Goal: Navigation & Orientation: Find specific page/section

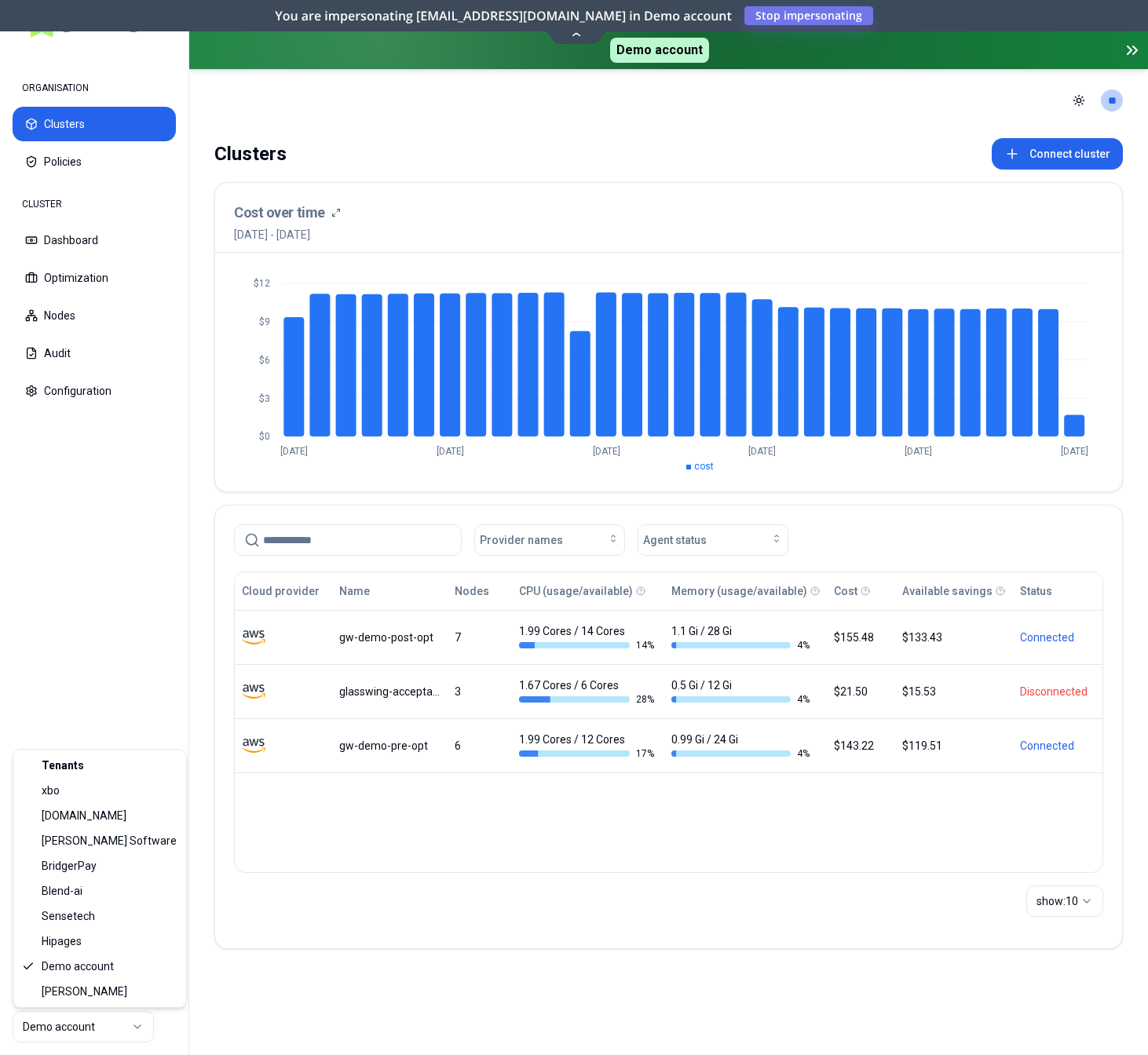
click at [93, 1022] on html "ORGANISATION Clusters Policies CLUSTER Dashboard Optimization Nodes Audit Confi…" at bounding box center [574, 528] width 1148 height 1055
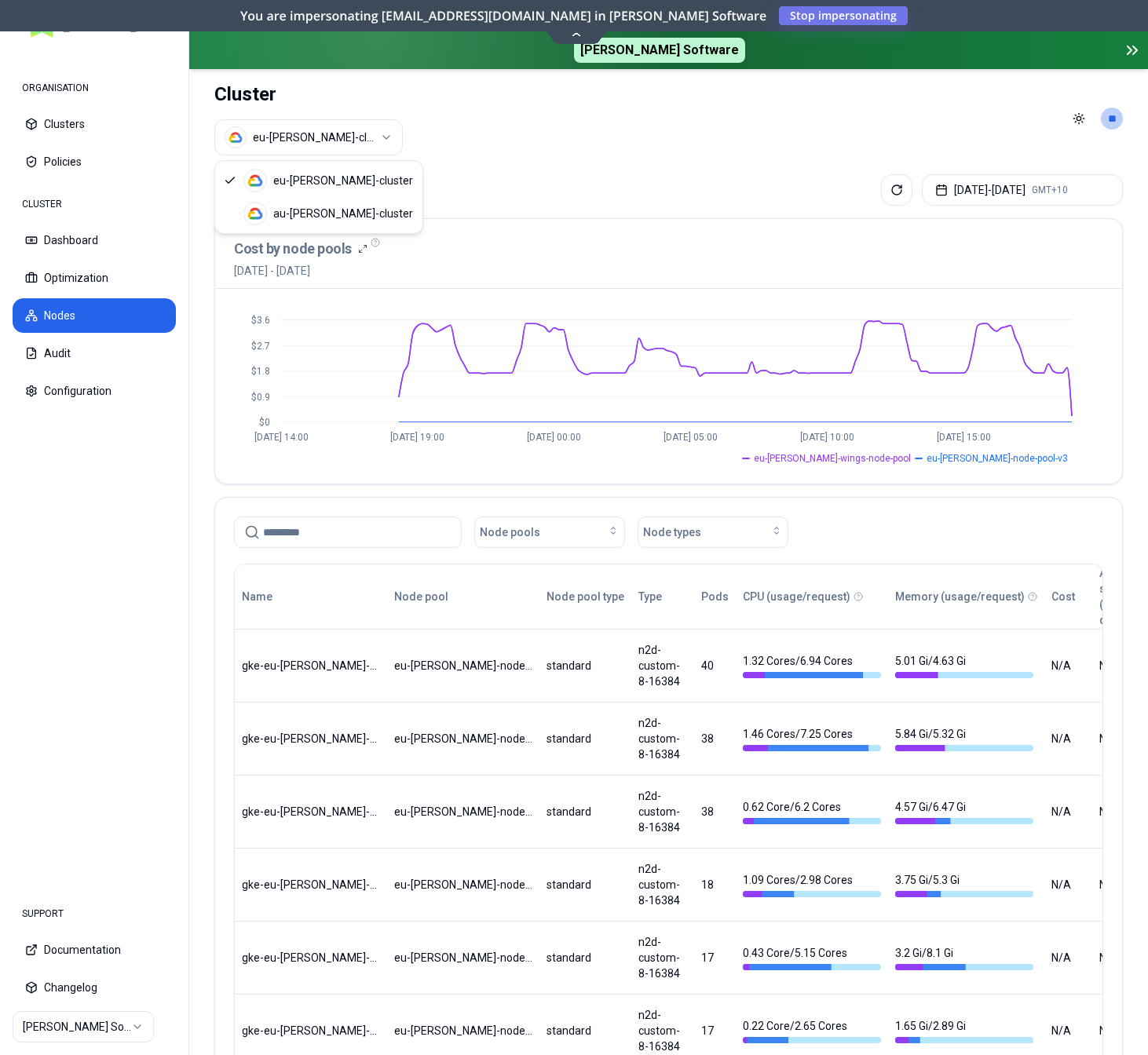
click at [336, 139] on html "ORGANISATION Clusters Policies CLUSTER Dashboard Optimization Nodes Audit Confi…" at bounding box center [574, 528] width 1148 height 1055
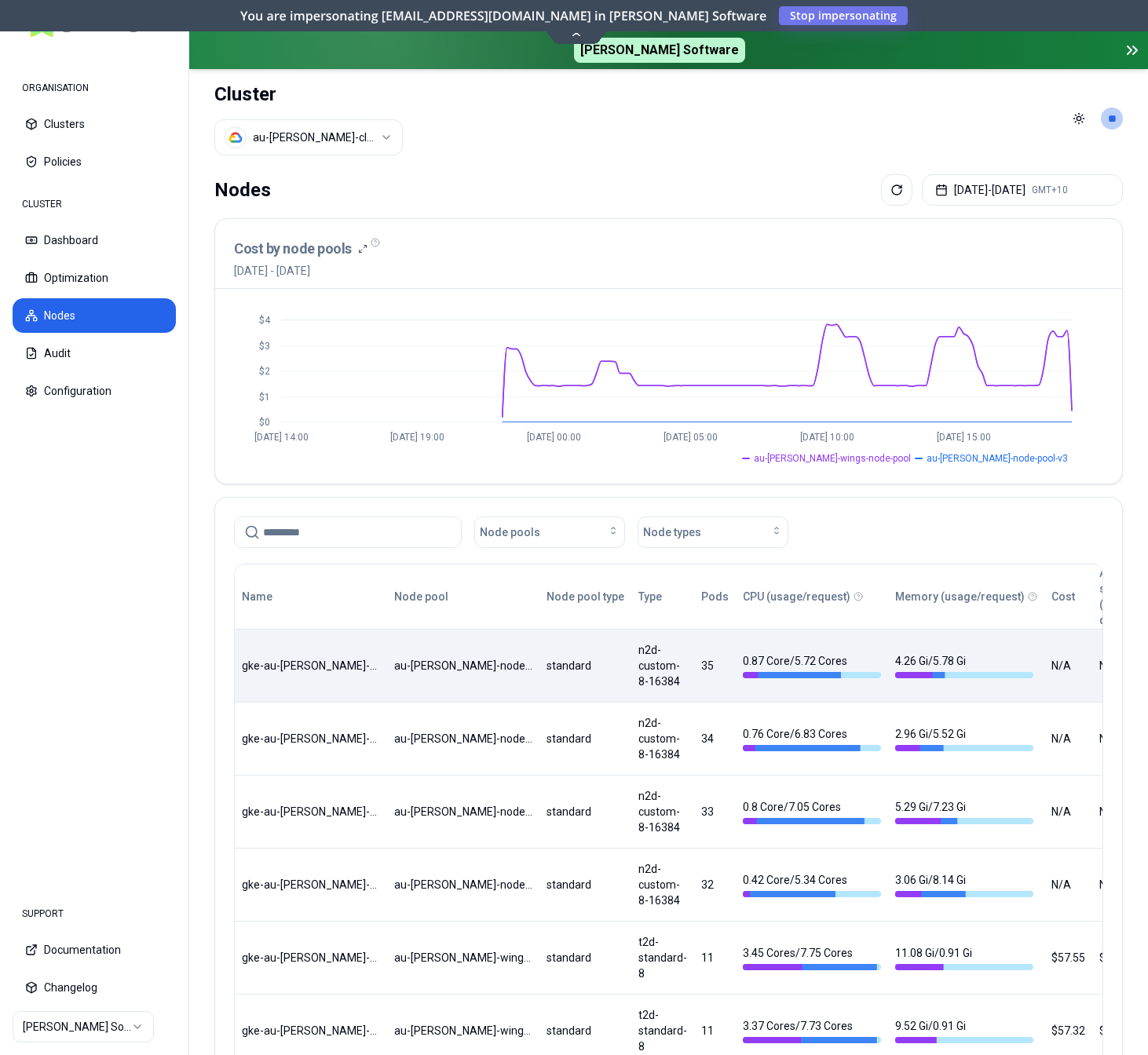
click at [439, 667] on div "Name Node pool Node pool type Type Pods CPU (usage/request) Memory (usage/reque…" at bounding box center [668, 961] width 867 height 795
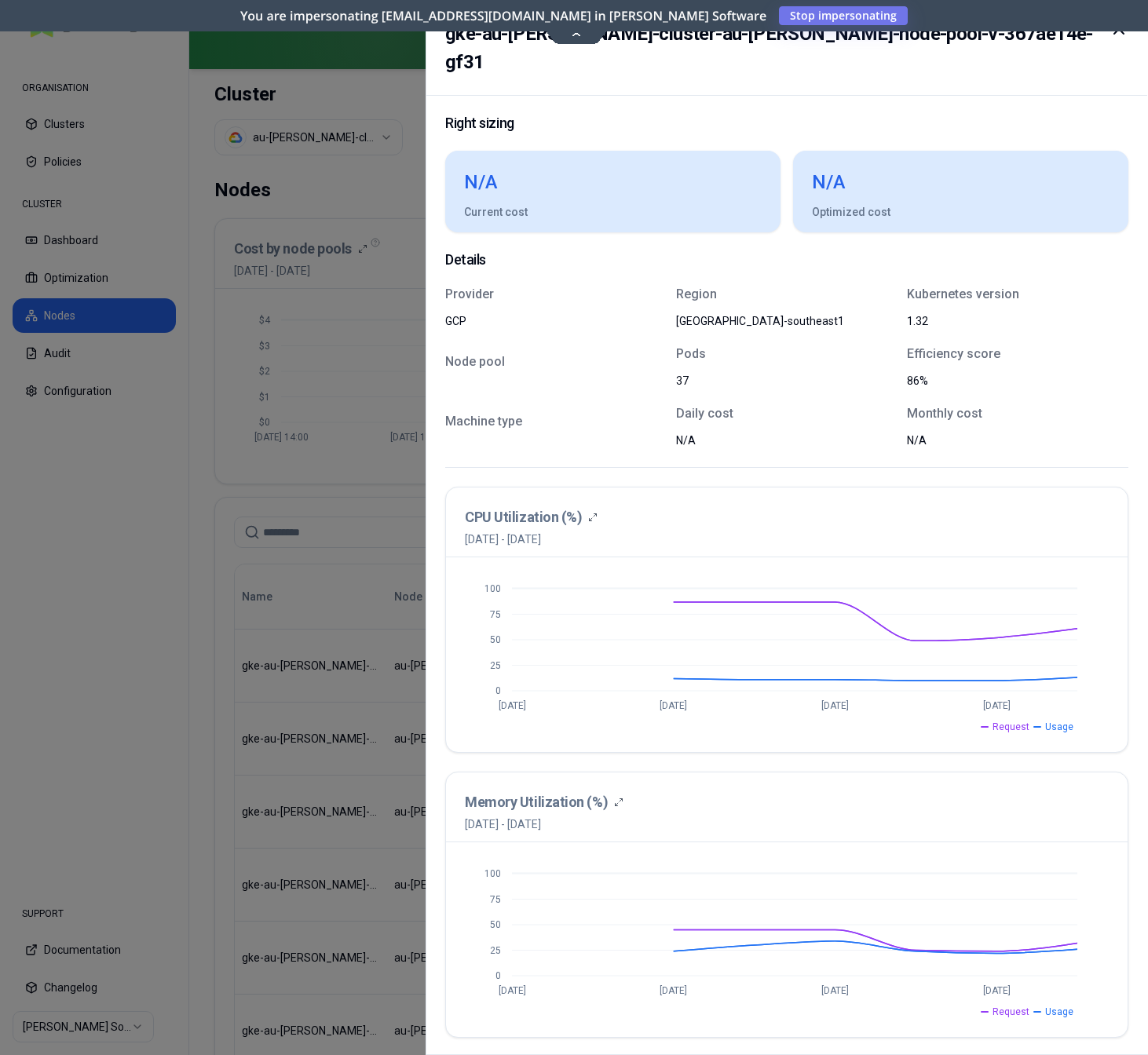
click at [573, 35] on h2 "gke-au-[PERSON_NAME]-cluster-au-[PERSON_NAME]-node-pool-v-367ae14e-gf31" at bounding box center [775, 47] width 660 height 56
click at [577, 13] on div "gke-au-[PERSON_NAME]-cluster-au-[PERSON_NAME]-node-pool-v-367ae14e-gf31" at bounding box center [786, 48] width 721 height 95
click at [577, 43] on h2 "gke-au-[PERSON_NAME]-cluster-au-[PERSON_NAME]-node-pool-v-367ae14e-gf31" at bounding box center [775, 47] width 660 height 56
click at [578, 37] on h2 "gke-au-[PERSON_NAME]-cluster-au-[PERSON_NAME]-node-pool-v-367ae14e-gf31" at bounding box center [775, 47] width 660 height 56
click at [577, 29] on h2 "gke-au-[PERSON_NAME]-cluster-au-[PERSON_NAME]-node-pool-v-367ae14e-gf31" at bounding box center [775, 47] width 660 height 56
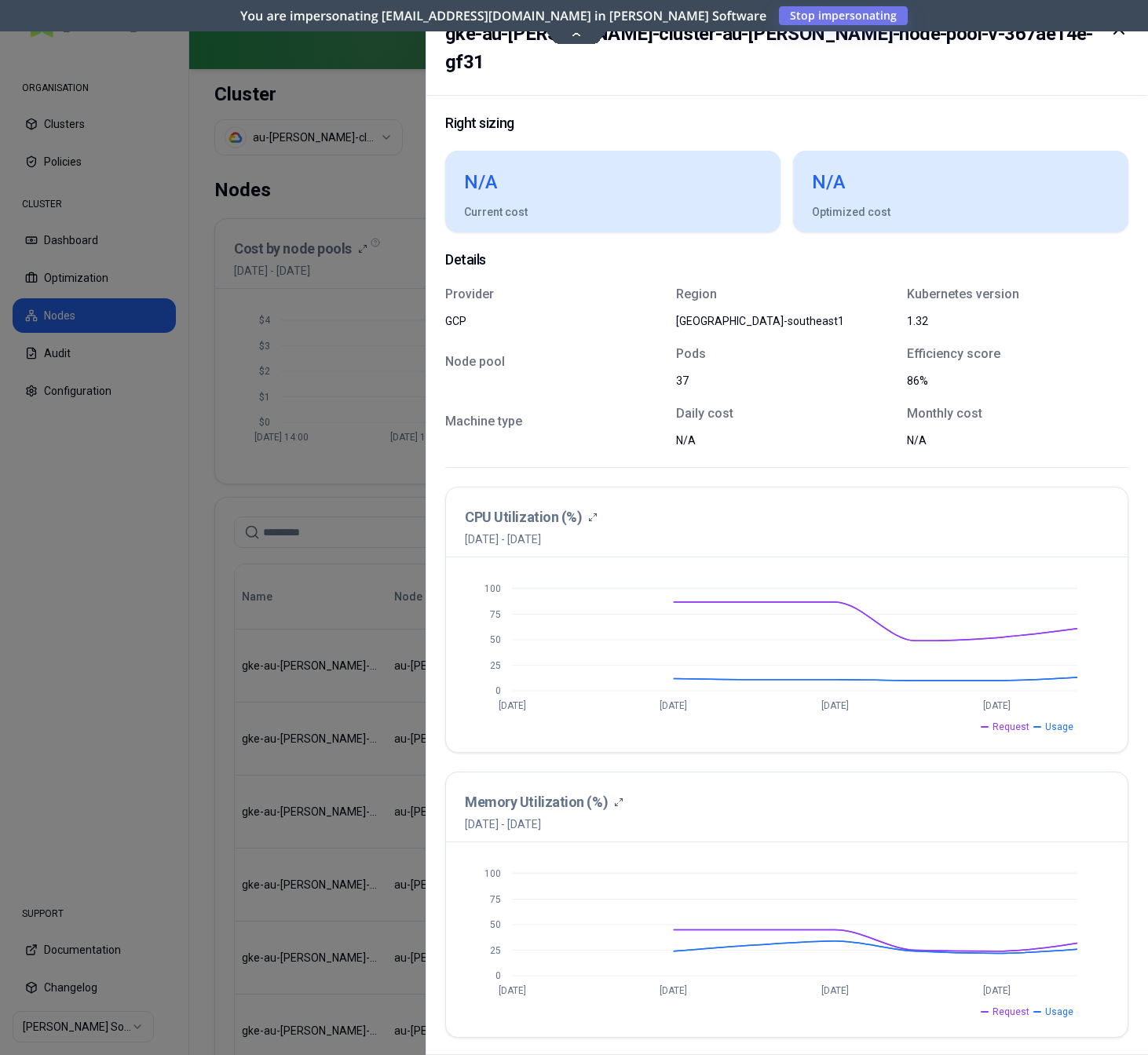
click at [396, 78] on div at bounding box center [574, 528] width 1148 height 1055
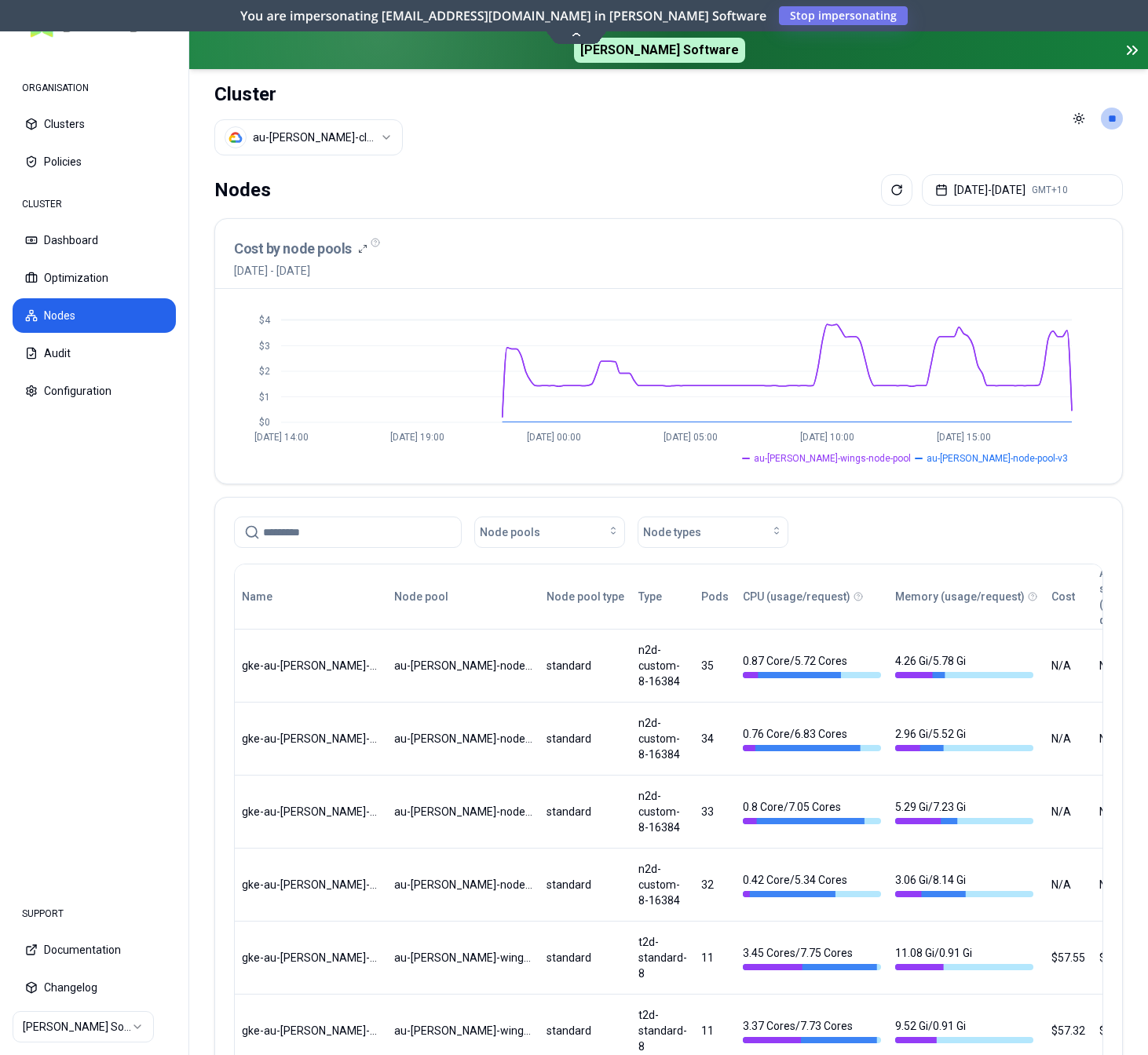
click at [1125, 51] on icon at bounding box center [1132, 50] width 19 height 19
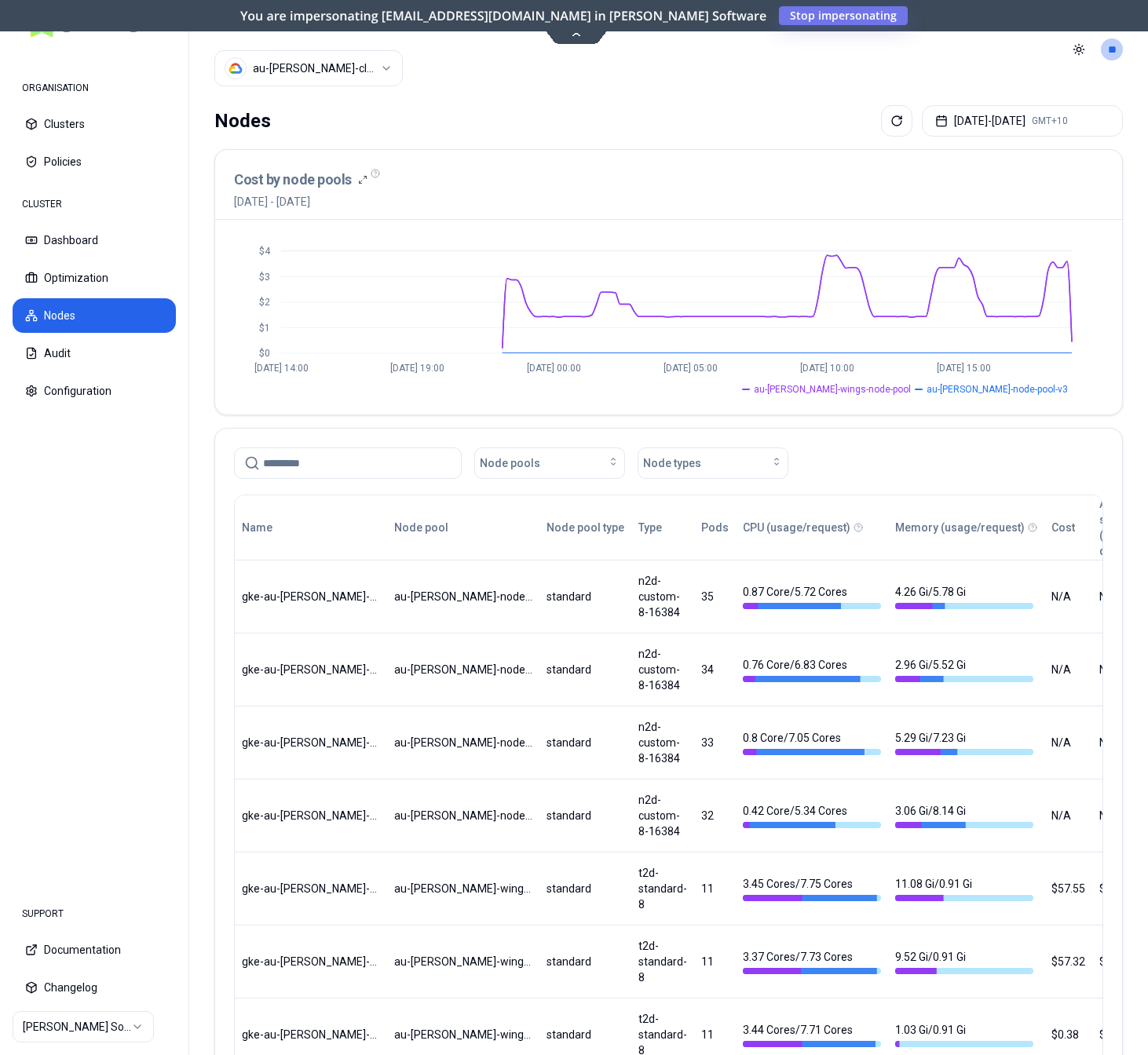
click at [583, 37] on icon at bounding box center [577, 33] width 21 height 12
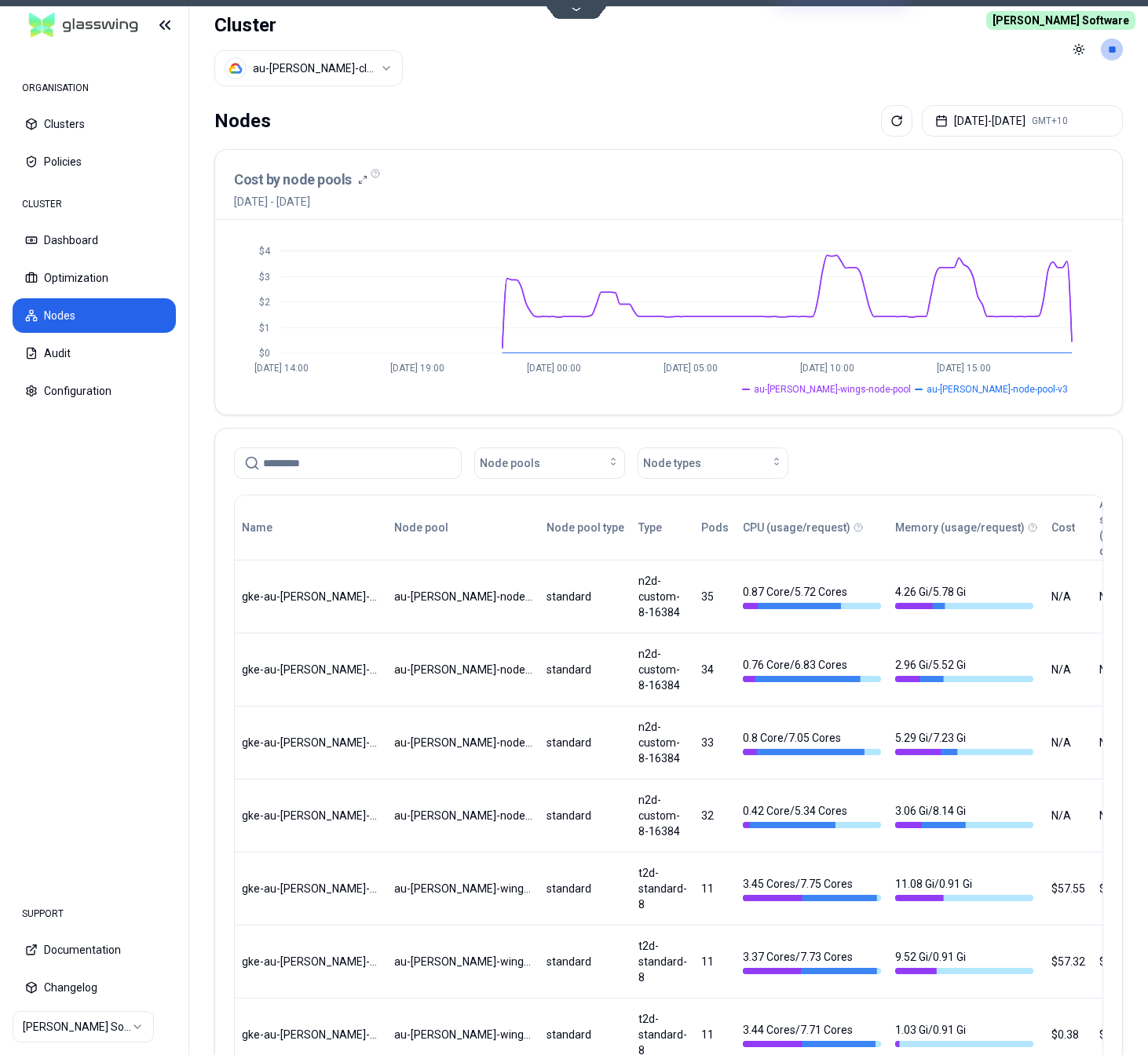
click at [1089, 20] on span "[PERSON_NAME] Software" at bounding box center [1060, 20] width 149 height 19
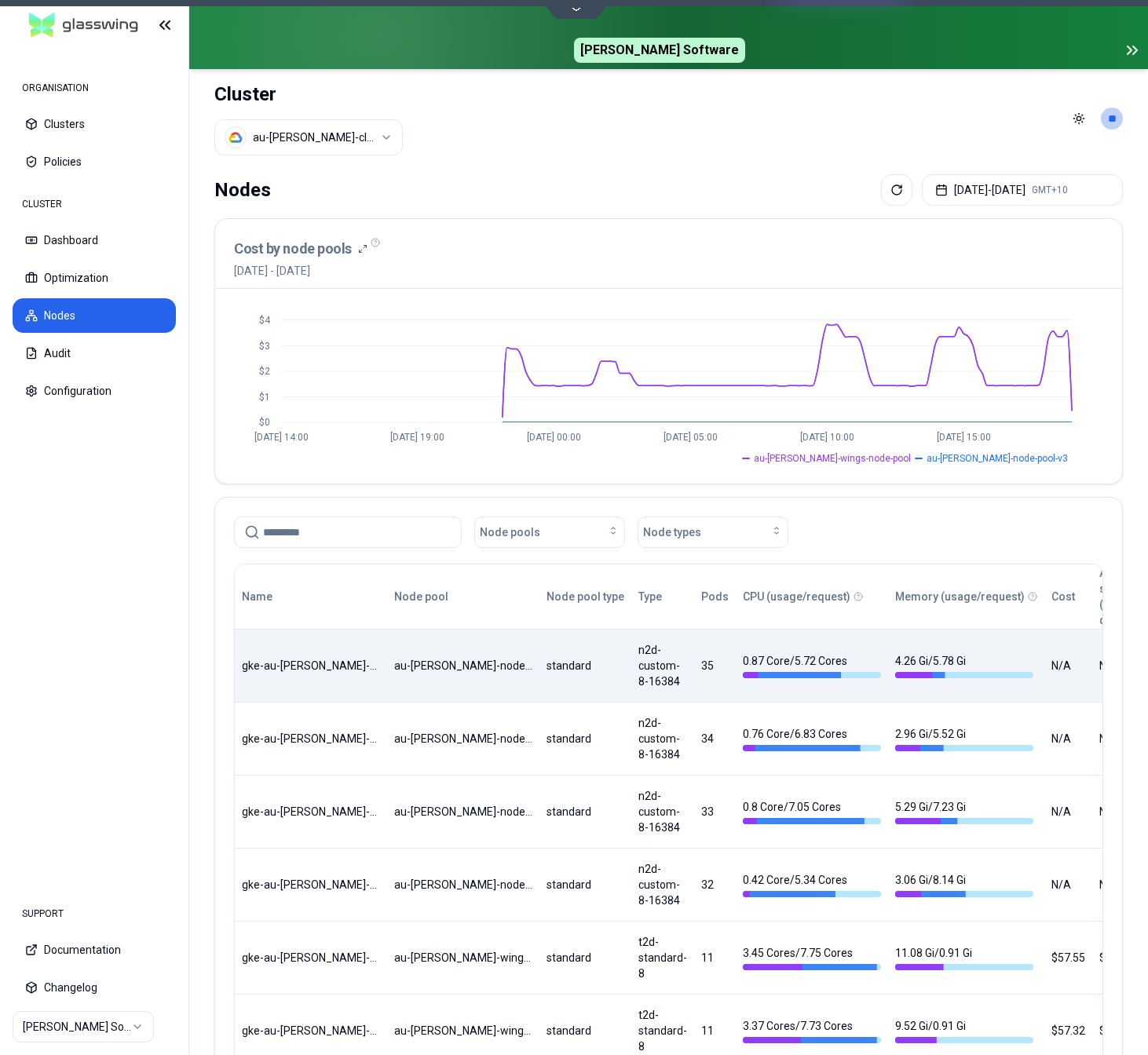
click at [463, 675] on div "Name Node pool Node pool type Type Pods CPU (usage/request) Memory (usage/reque…" at bounding box center [668, 961] width 867 height 795
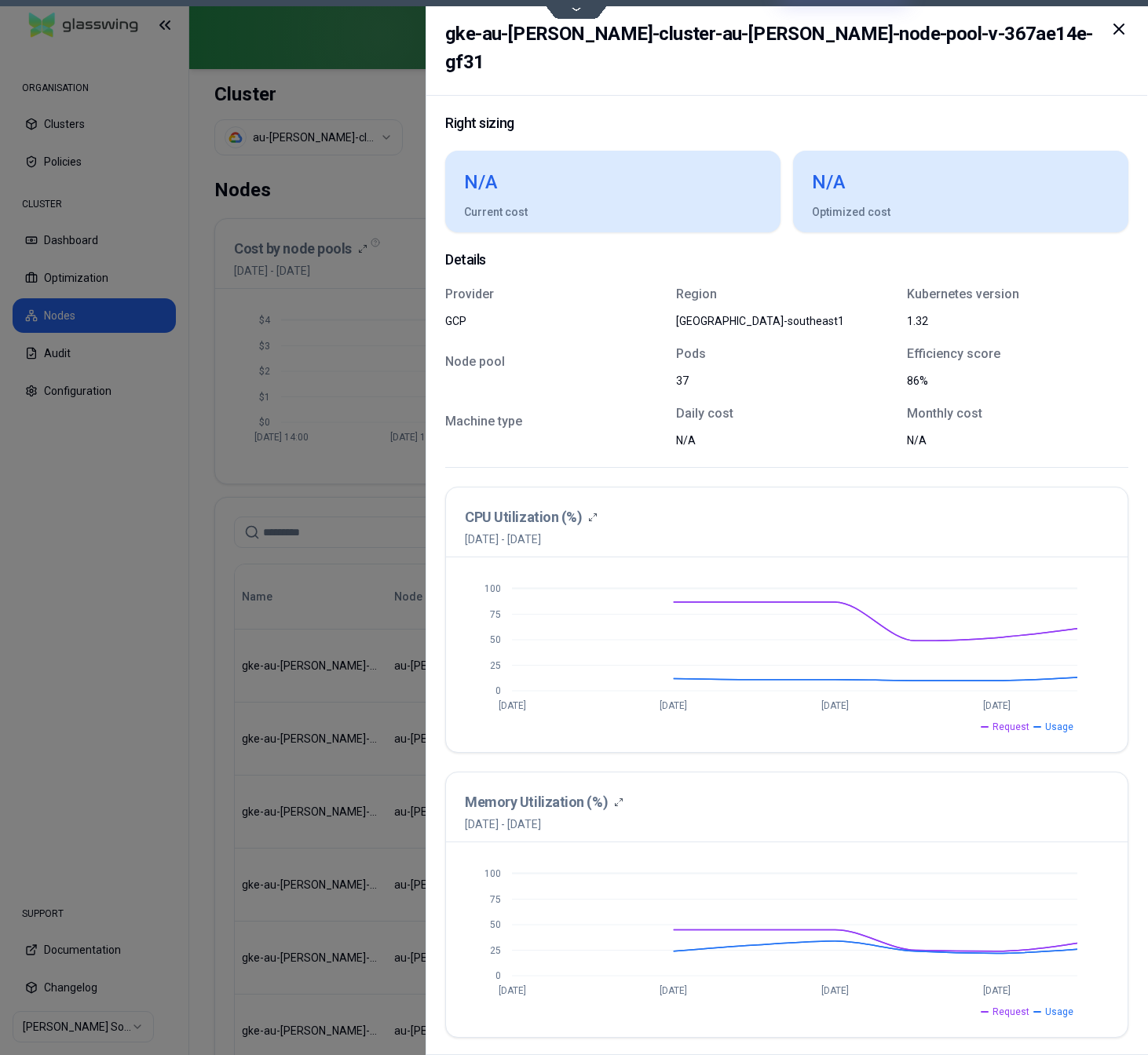
click at [1117, 26] on icon at bounding box center [1119, 29] width 19 height 19
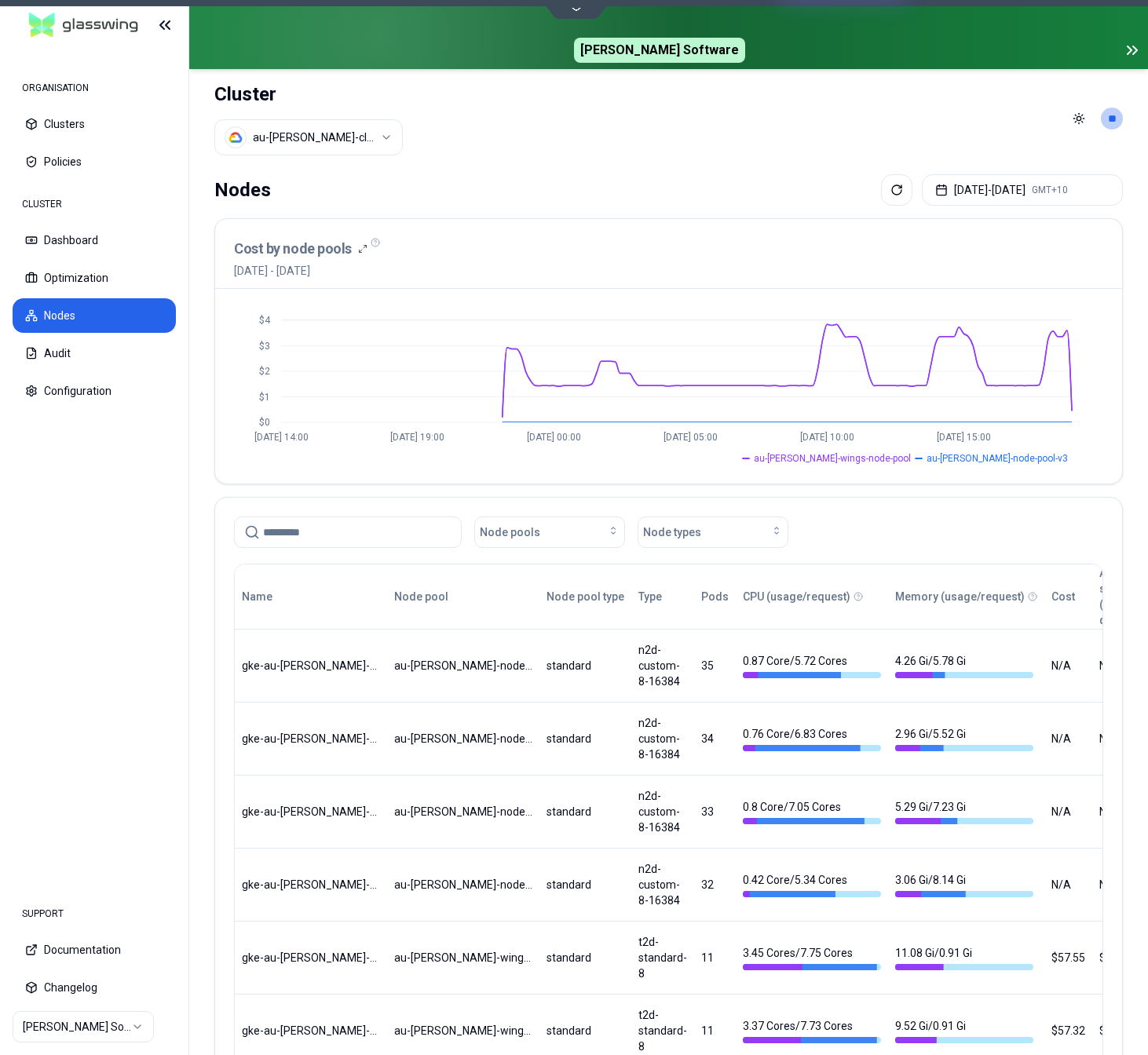
click at [316, 142] on html "ORGANISATION Clusters Policies CLUSTER Dashboard Optimization Nodes Audit Confi…" at bounding box center [574, 528] width 1148 height 1055
